Goal: Find specific page/section: Find specific page/section

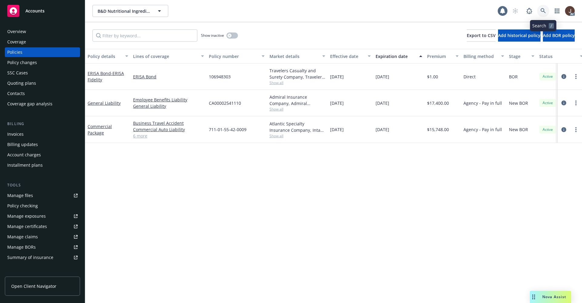
click at [545, 10] on icon at bounding box center [543, 10] width 5 height 5
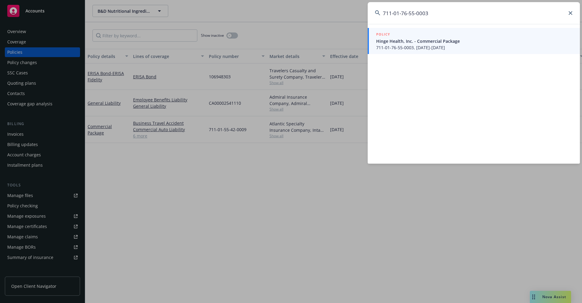
drag, startPoint x: 435, startPoint y: 13, endPoint x: 365, endPoint y: 15, distance: 70.1
click at [365, 15] on div "711-01-76-55-0003 POLICY Hinge Health, Inc. - Commercial Package 711-01-76-55-0…" at bounding box center [291, 151] width 582 height 303
paste input "850-00-02-80-0001"
type input "850-00-02-80-0001"
